Goal: Use online tool/utility: Utilize a website feature to perform a specific function

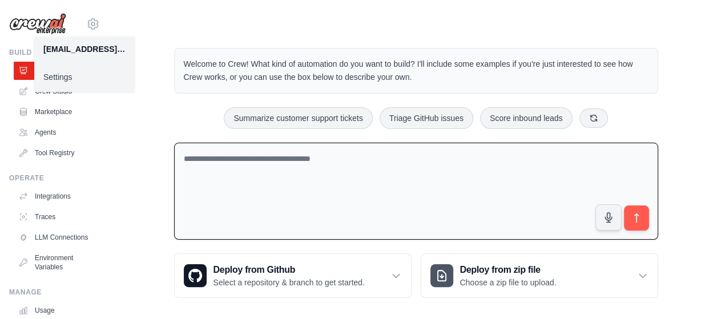
click at [398, 147] on textarea at bounding box center [416, 192] width 484 height 98
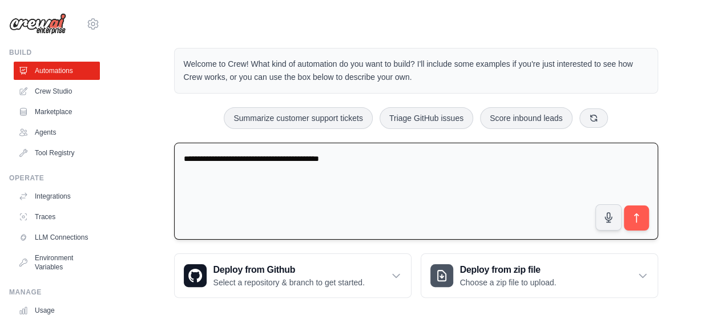
type textarea "**********"
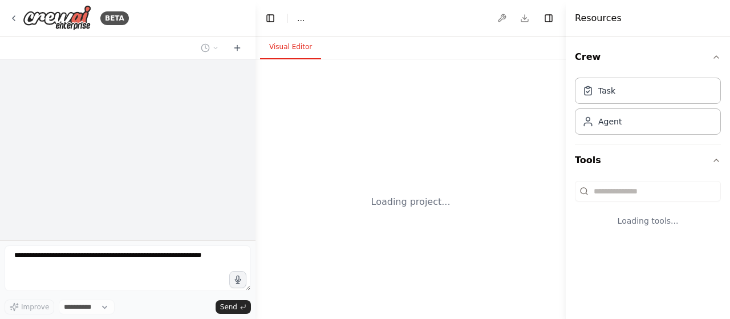
select select "****"
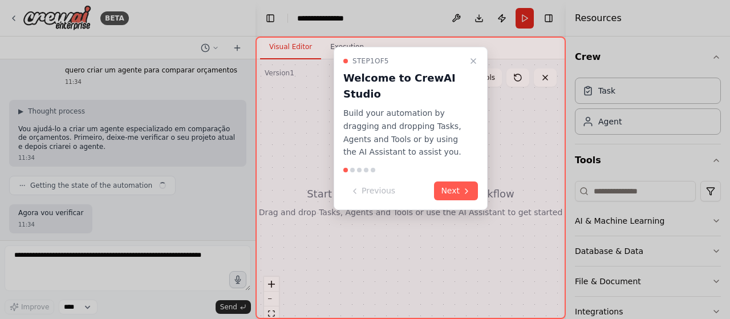
scroll to position [74, 0]
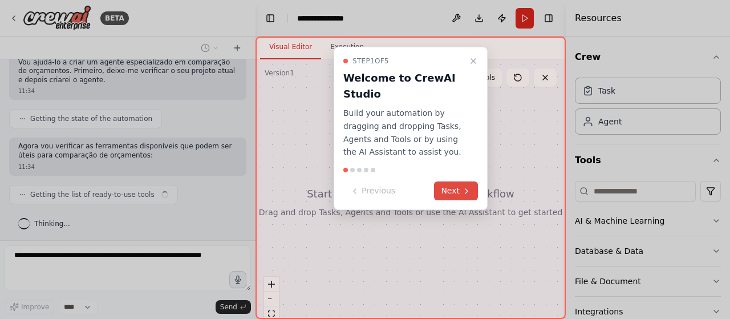
click at [452, 181] on button "Next" at bounding box center [456, 190] width 44 height 19
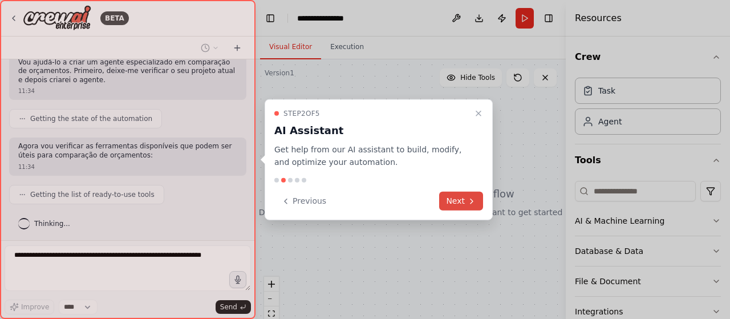
click at [467, 201] on button "Next" at bounding box center [461, 201] width 44 height 19
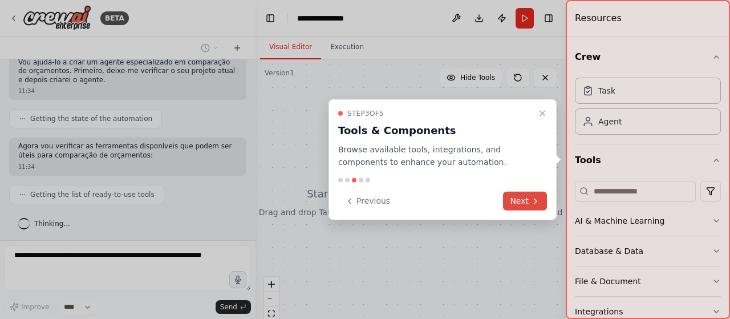
click at [527, 201] on button "Next" at bounding box center [525, 201] width 44 height 19
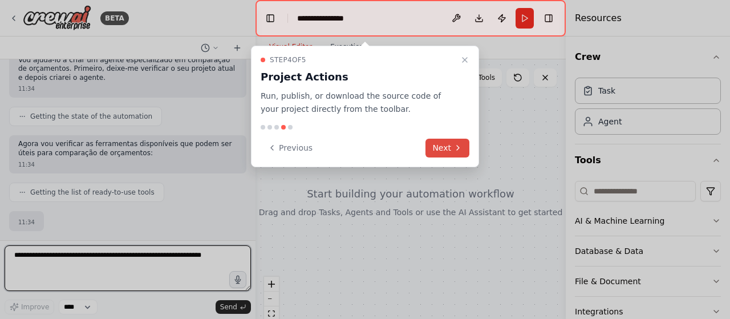
click at [454, 146] on icon at bounding box center [458, 147] width 9 height 9
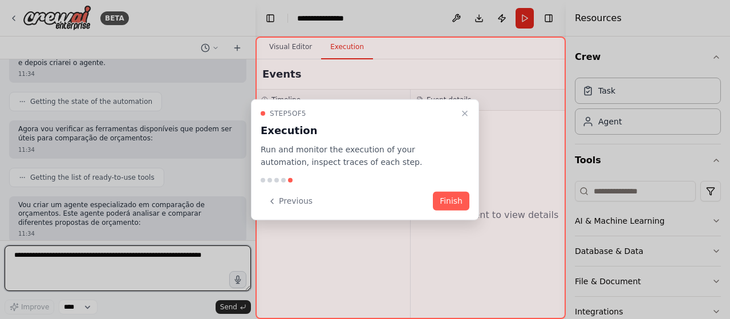
scroll to position [100, 0]
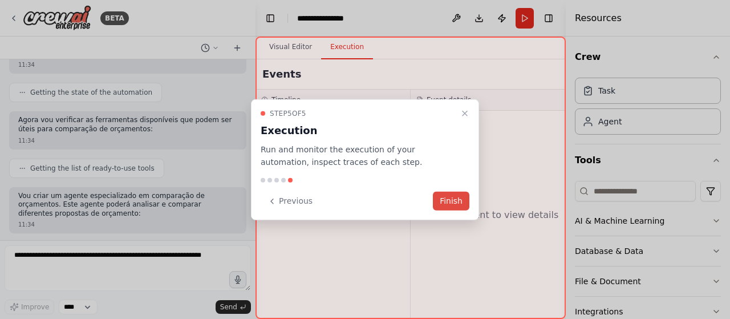
click at [450, 197] on button "Finish" at bounding box center [451, 201] width 37 height 19
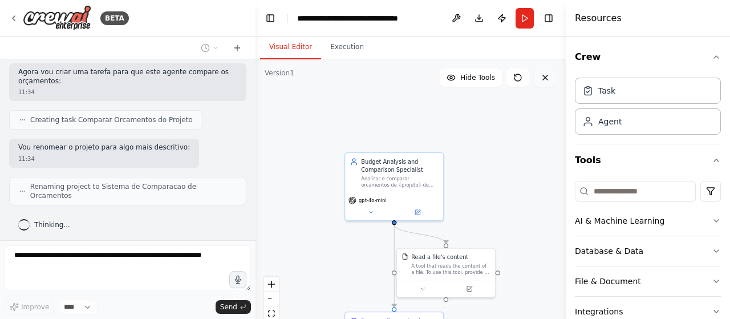
scroll to position [346, 0]
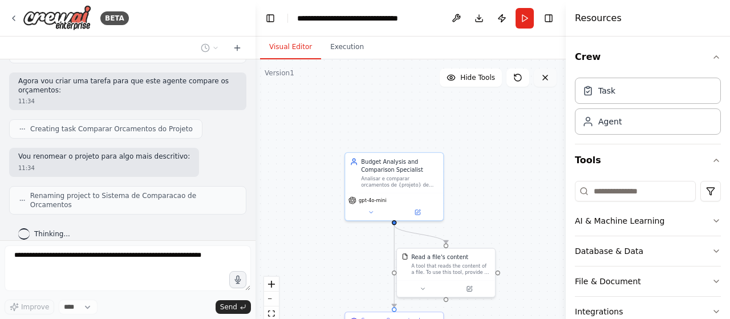
click at [546, 78] on icon at bounding box center [545, 77] width 5 height 5
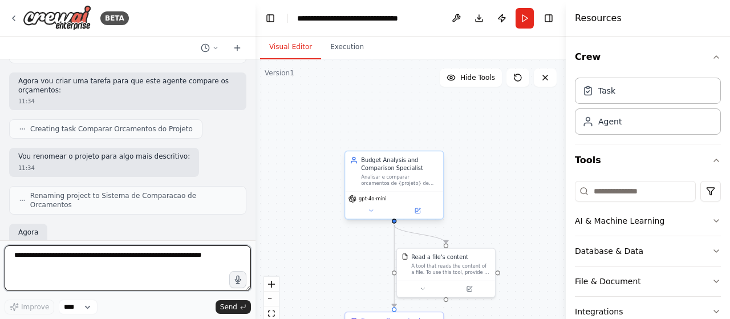
scroll to position [412, 0]
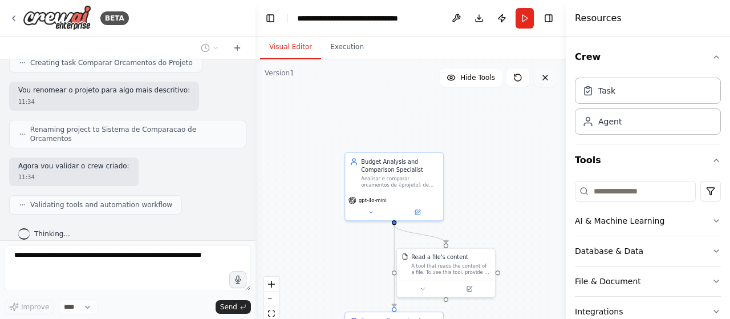
click at [543, 77] on icon at bounding box center [545, 77] width 9 height 9
click at [14, 21] on icon at bounding box center [13, 18] width 9 height 9
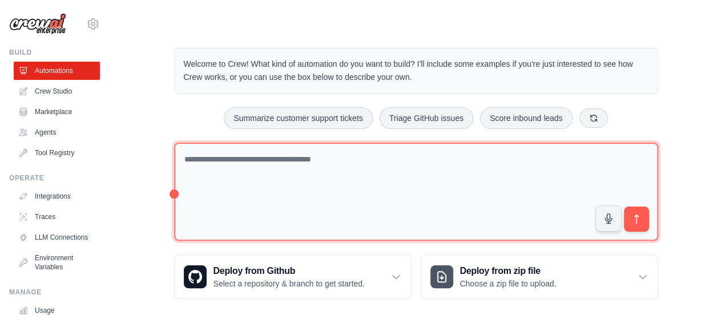
click at [307, 184] on textarea at bounding box center [416, 192] width 484 height 99
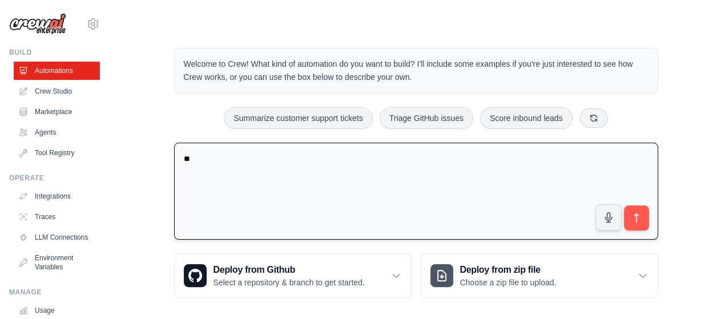
type textarea "*"
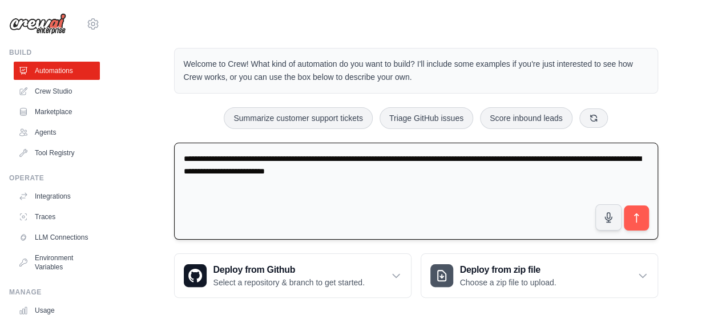
type textarea "**********"
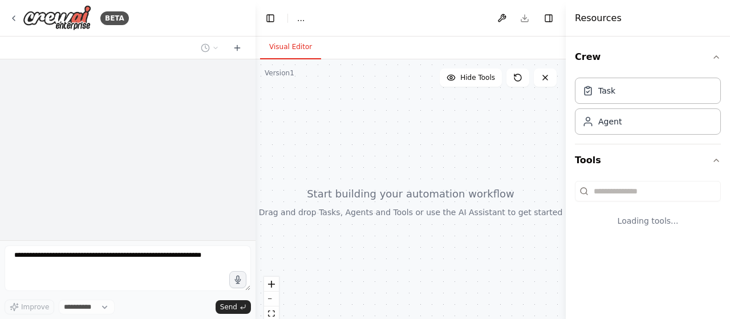
select select "****"
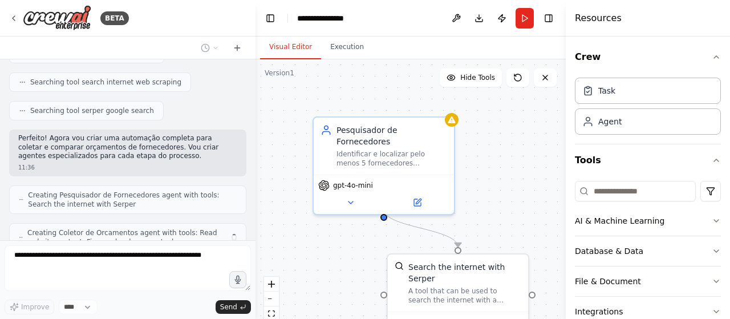
scroll to position [231, 0]
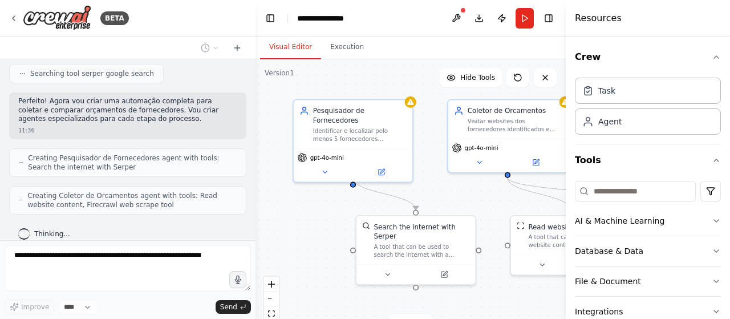
drag, startPoint x: 356, startPoint y: 233, endPoint x: 304, endPoint y: 205, distance: 59.8
click at [304, 205] on div ".deletable-edge-delete-btn { width: 20px; height: 20px; border: 0px solid #ffff…" at bounding box center [411, 201] width 310 height 285
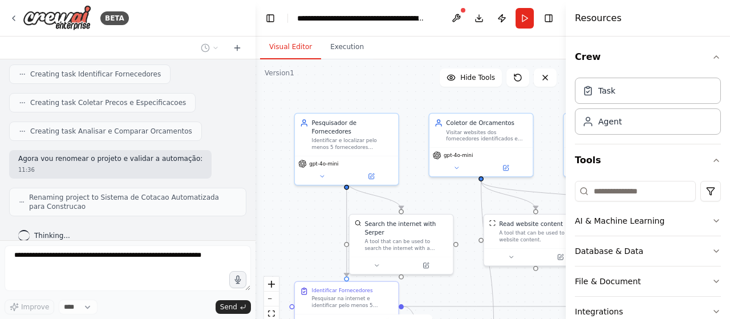
scroll to position [485, 0]
